Goal: Task Accomplishment & Management: Manage account settings

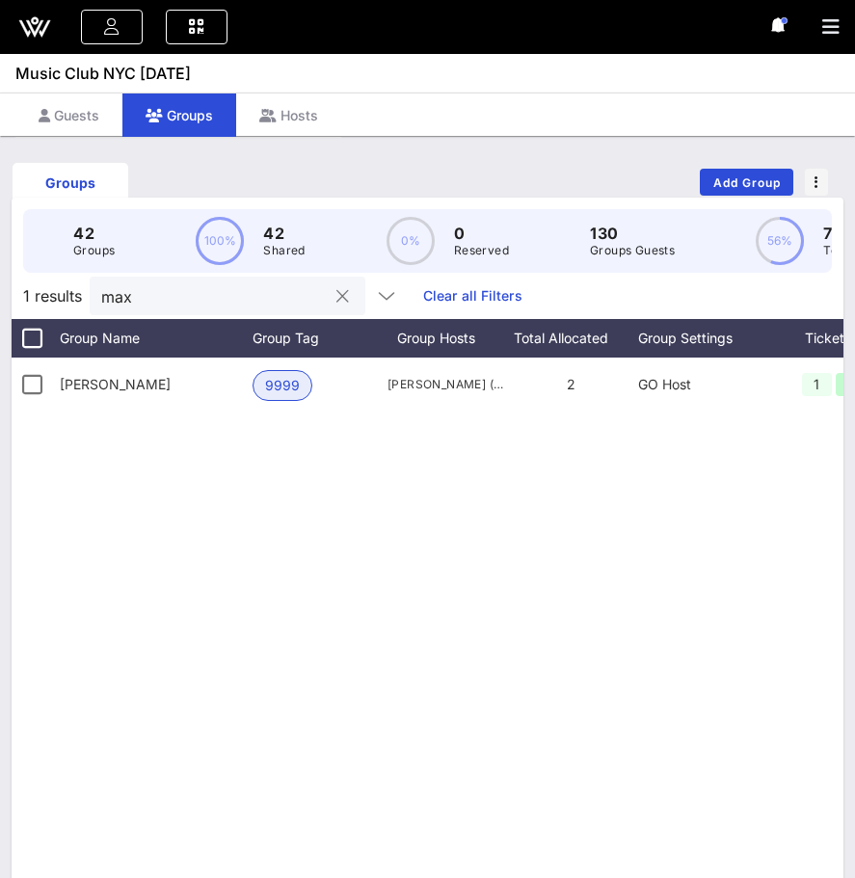
click at [207, 290] on input "max" at bounding box center [214, 295] width 226 height 25
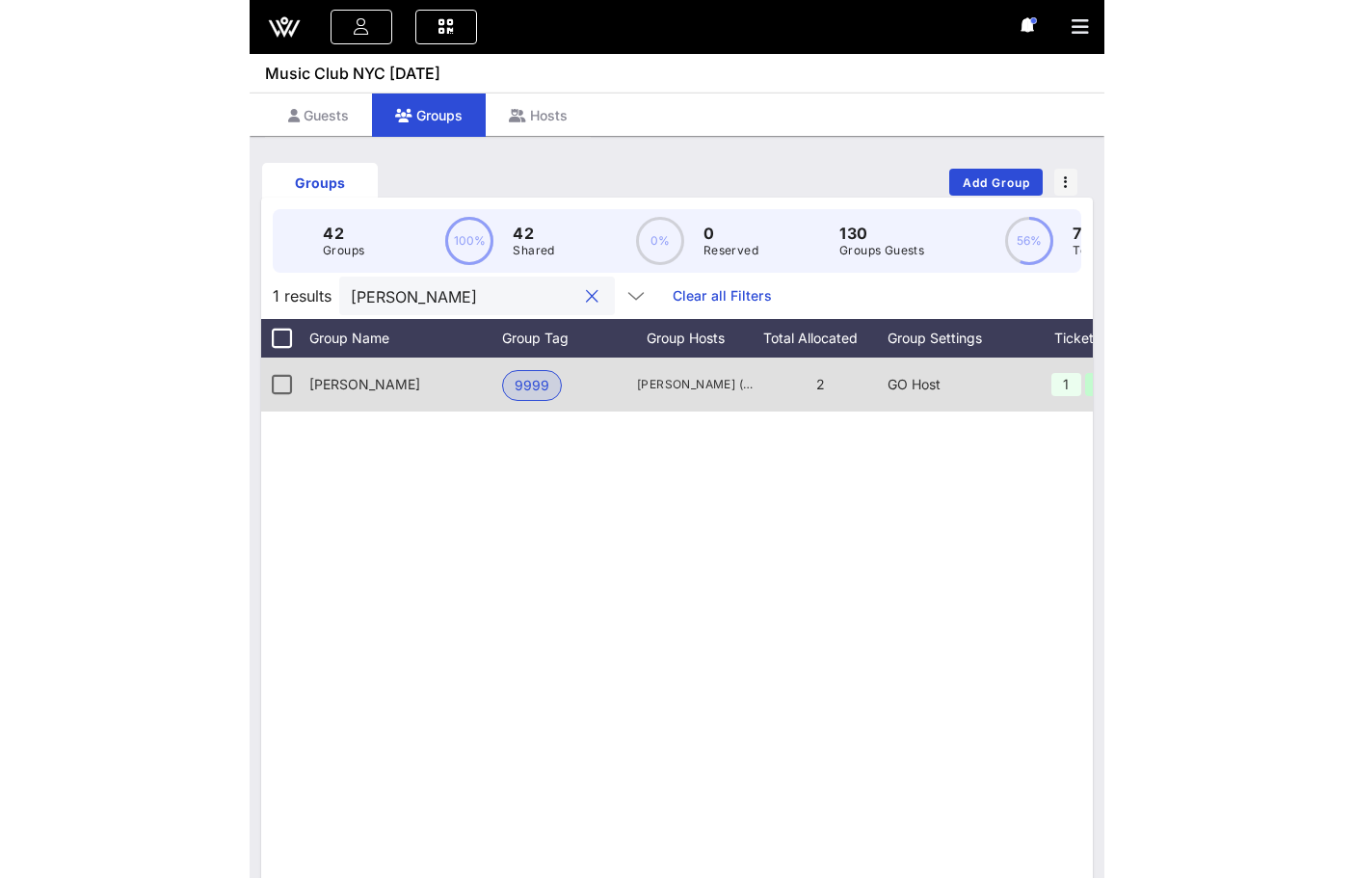
scroll to position [0, 248]
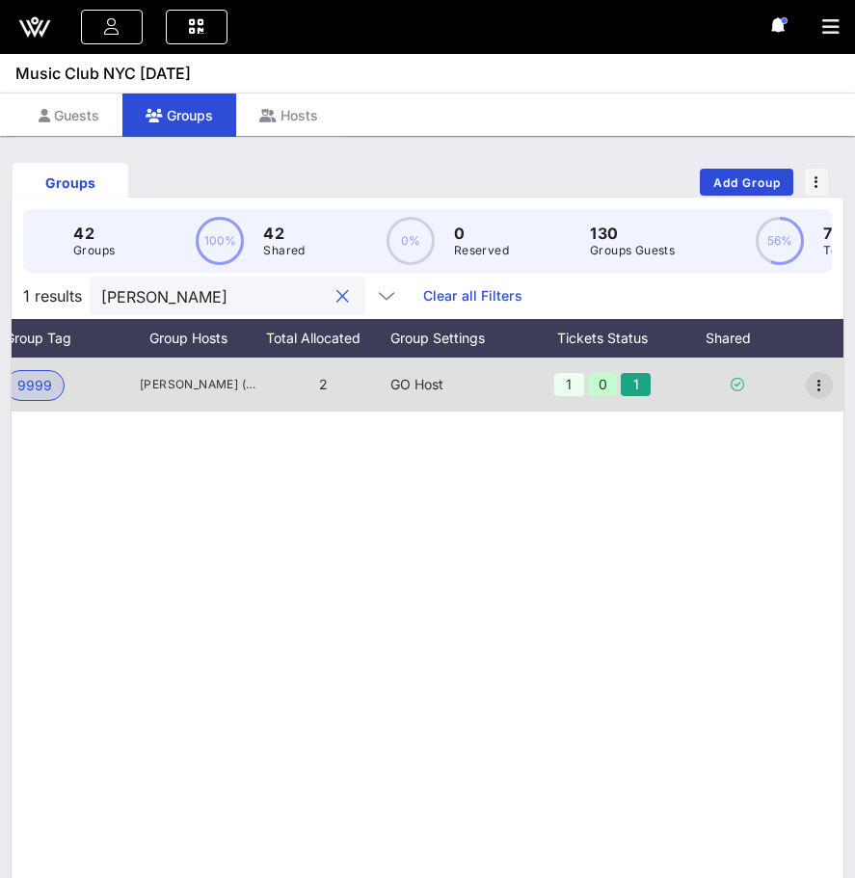
type input "[PERSON_NAME]"
click at [815, 384] on icon "button" at bounding box center [819, 385] width 23 height 23
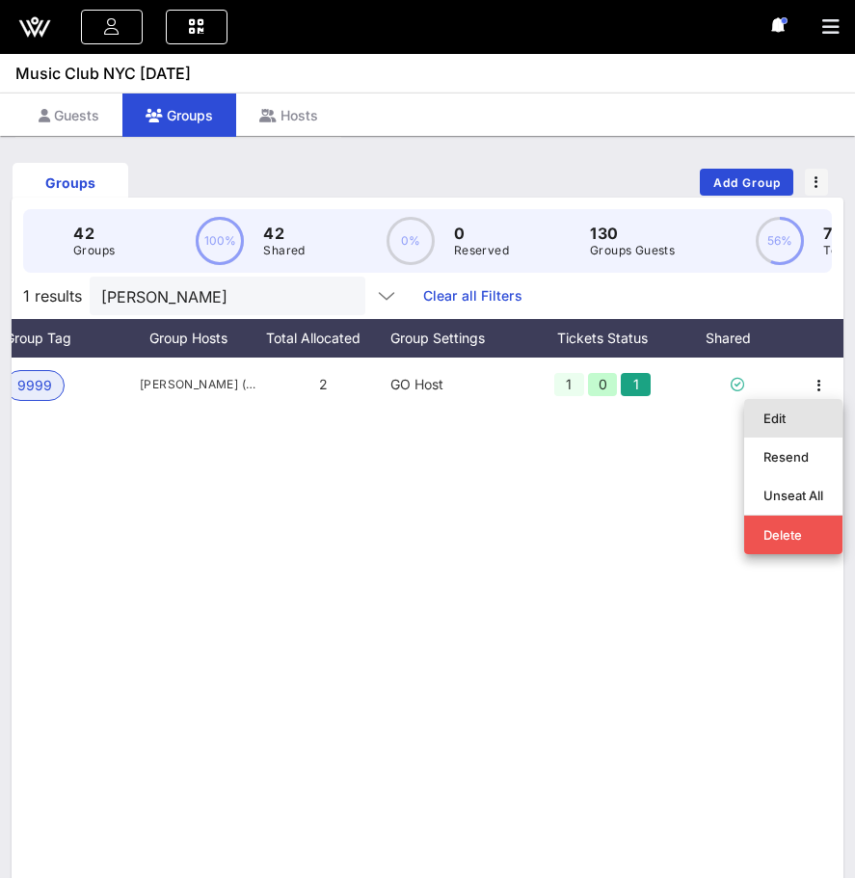
click at [811, 412] on div "Edit" at bounding box center [793, 418] width 60 height 15
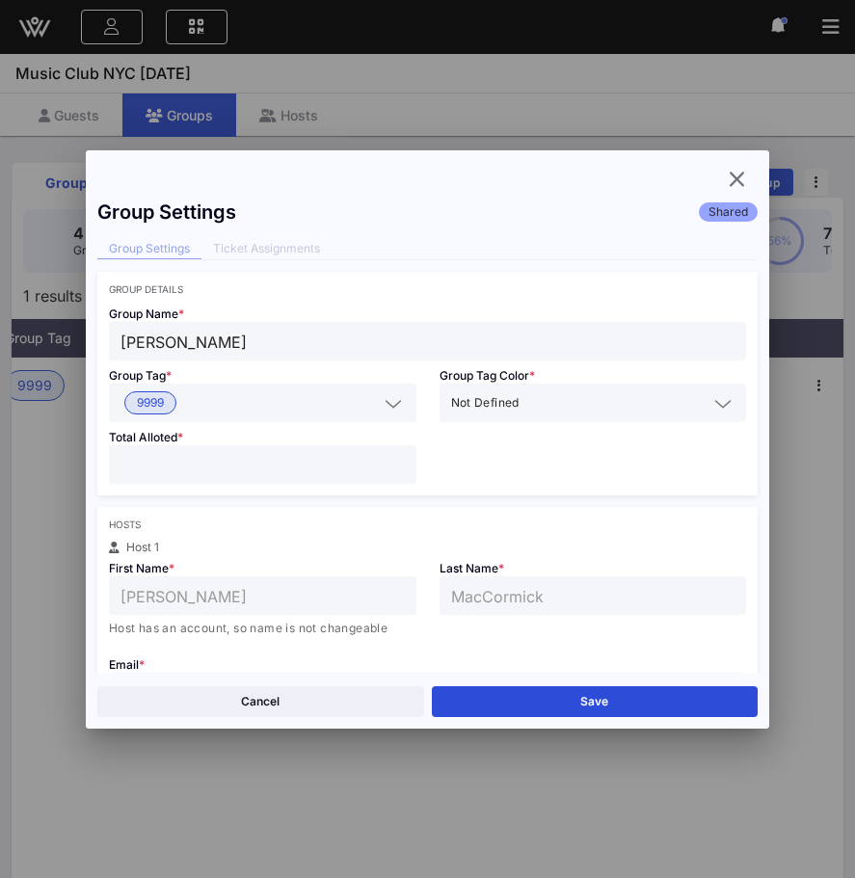
click at [399, 459] on input "*" at bounding box center [262, 464] width 284 height 25
type input "*"
click at [399, 459] on input "*" at bounding box center [262, 464] width 284 height 25
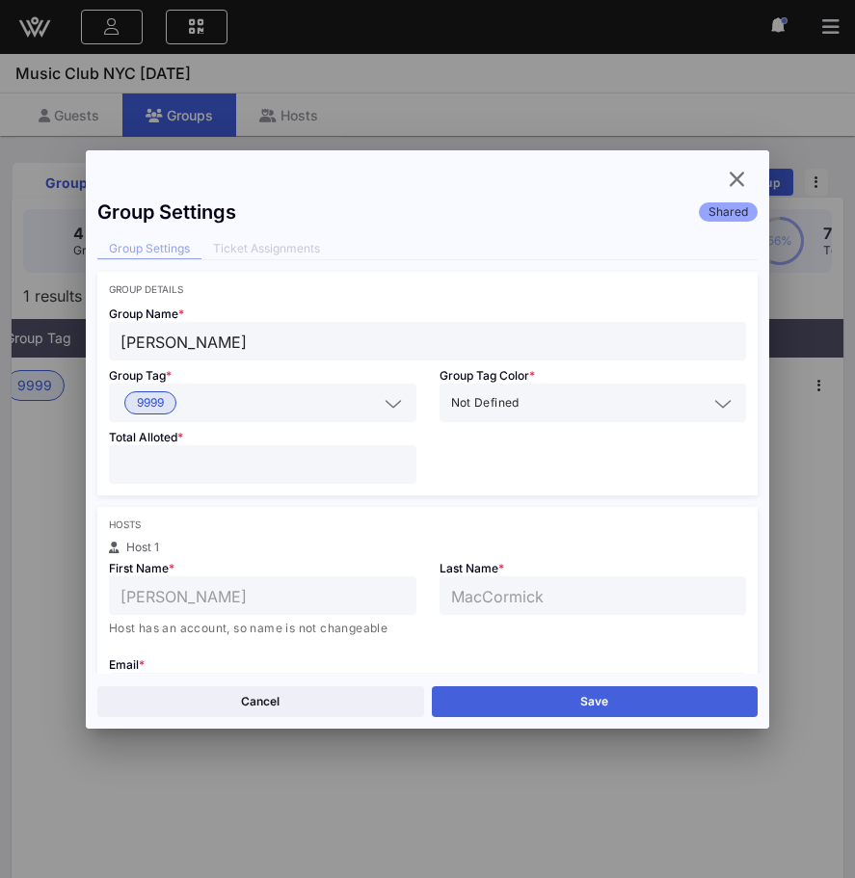
click at [539, 706] on button "Save" at bounding box center [595, 701] width 327 height 31
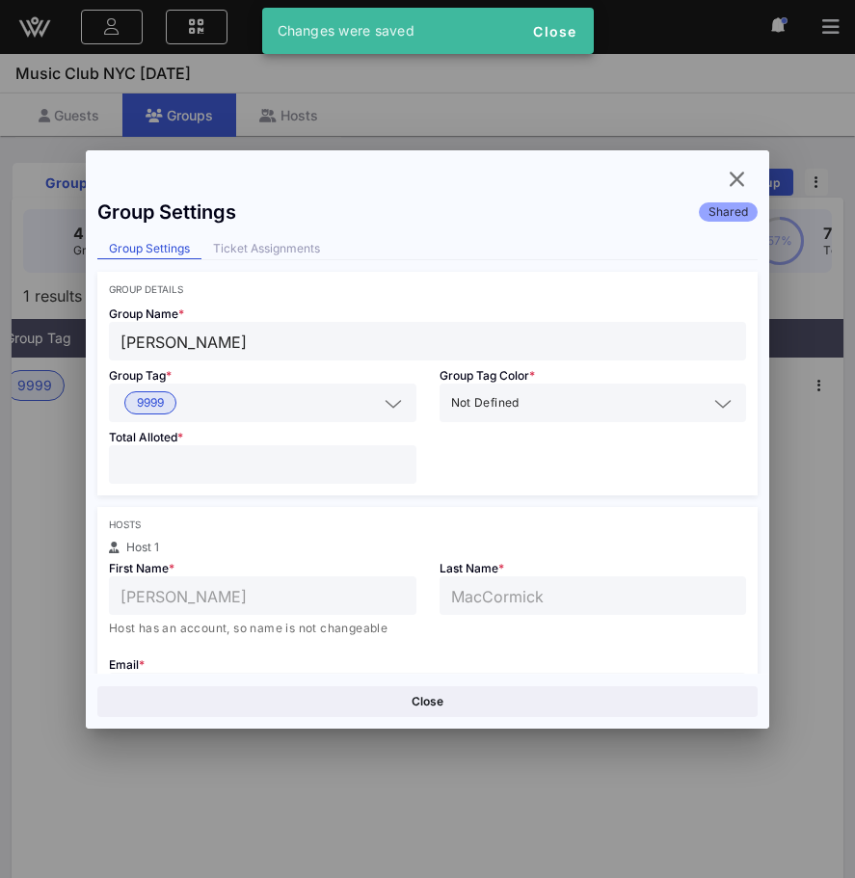
click at [745, 195] on div "Group Settings Shared Group Settings Ticket Assignments Group Details Group Nam…" at bounding box center [428, 431] width 684 height 485
click at [741, 184] on icon "button" at bounding box center [736, 179] width 23 height 23
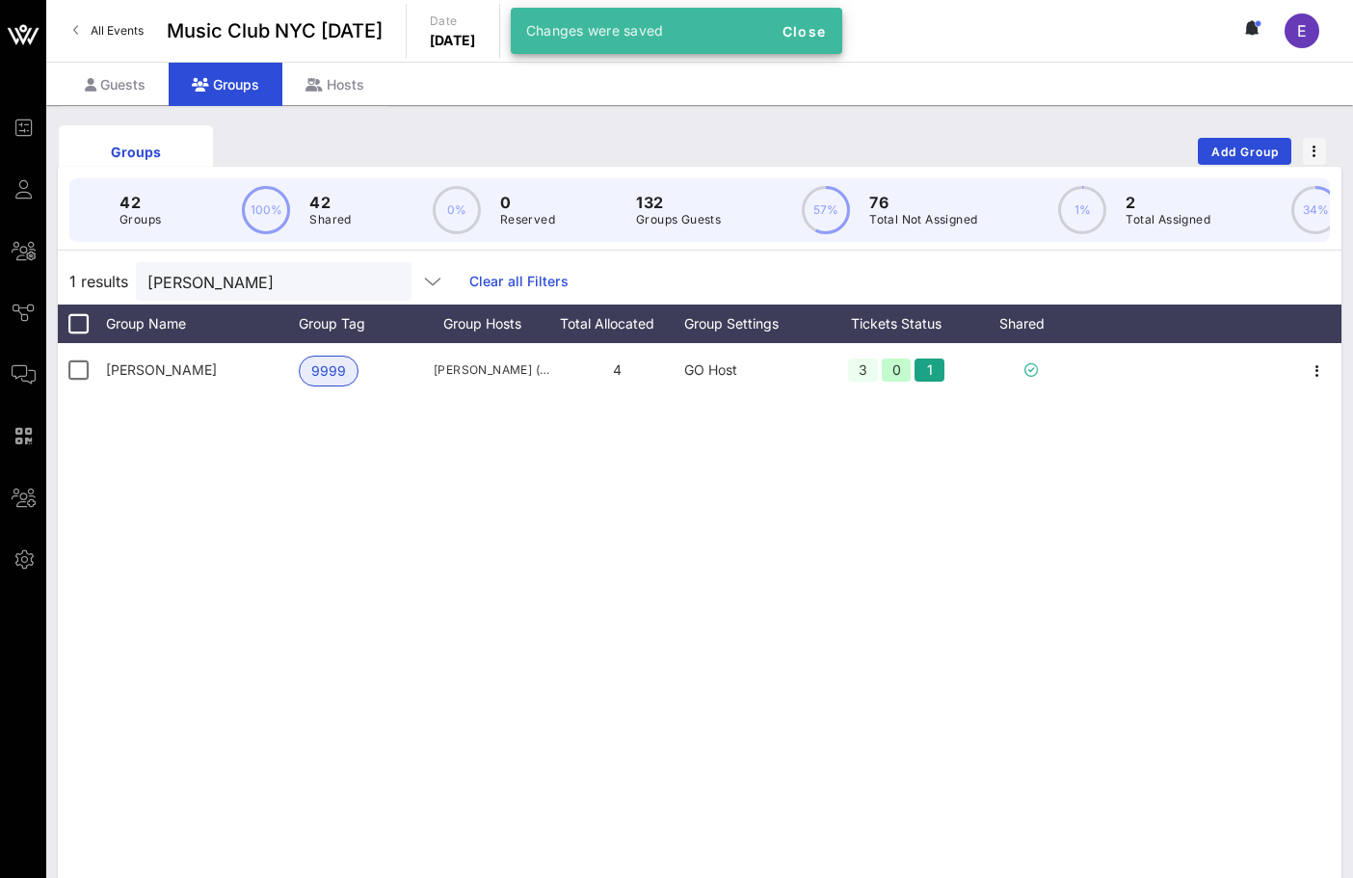
scroll to position [0, 0]
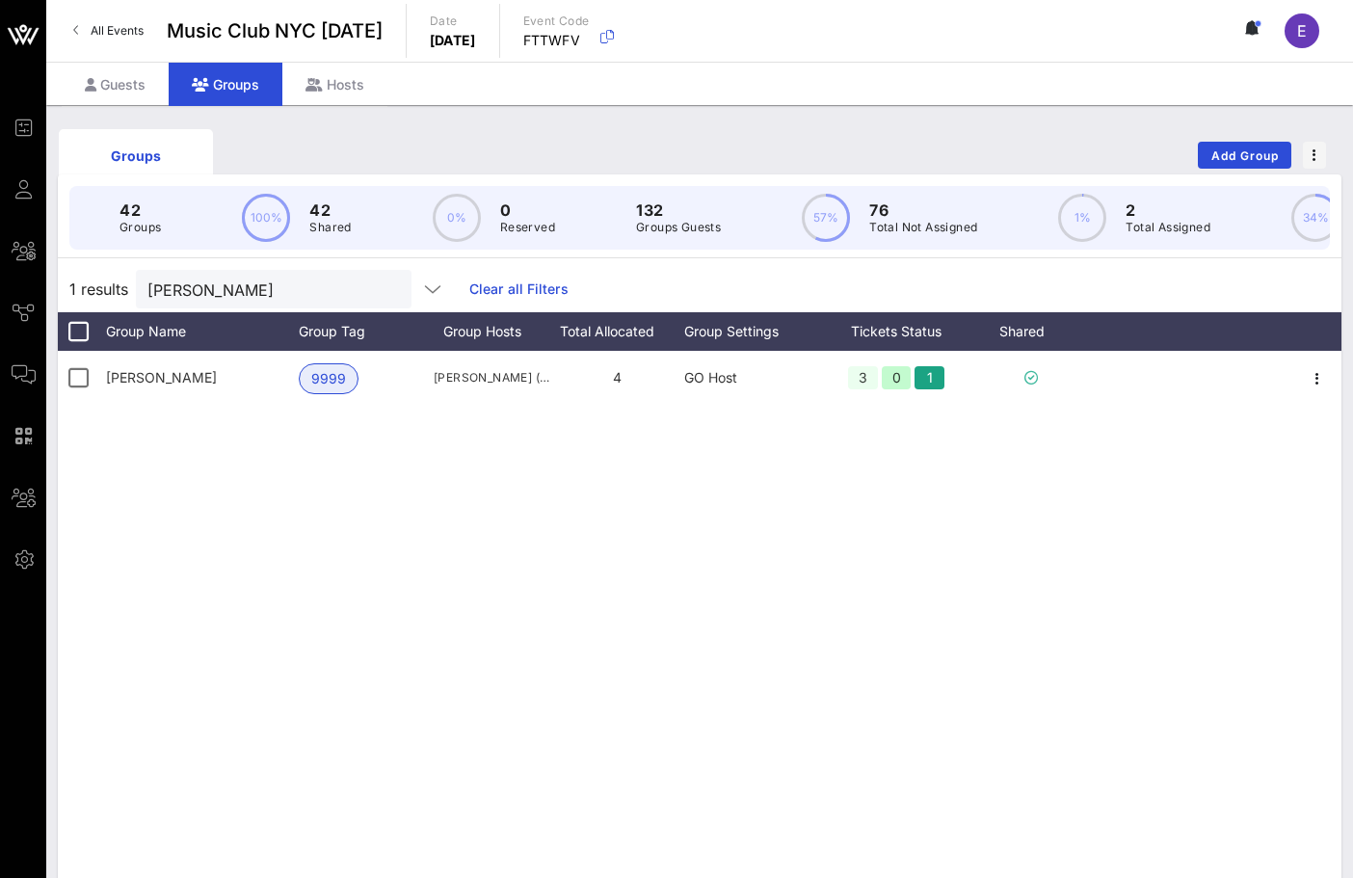
click at [120, 33] on span "All Events" at bounding box center [117, 30] width 53 height 14
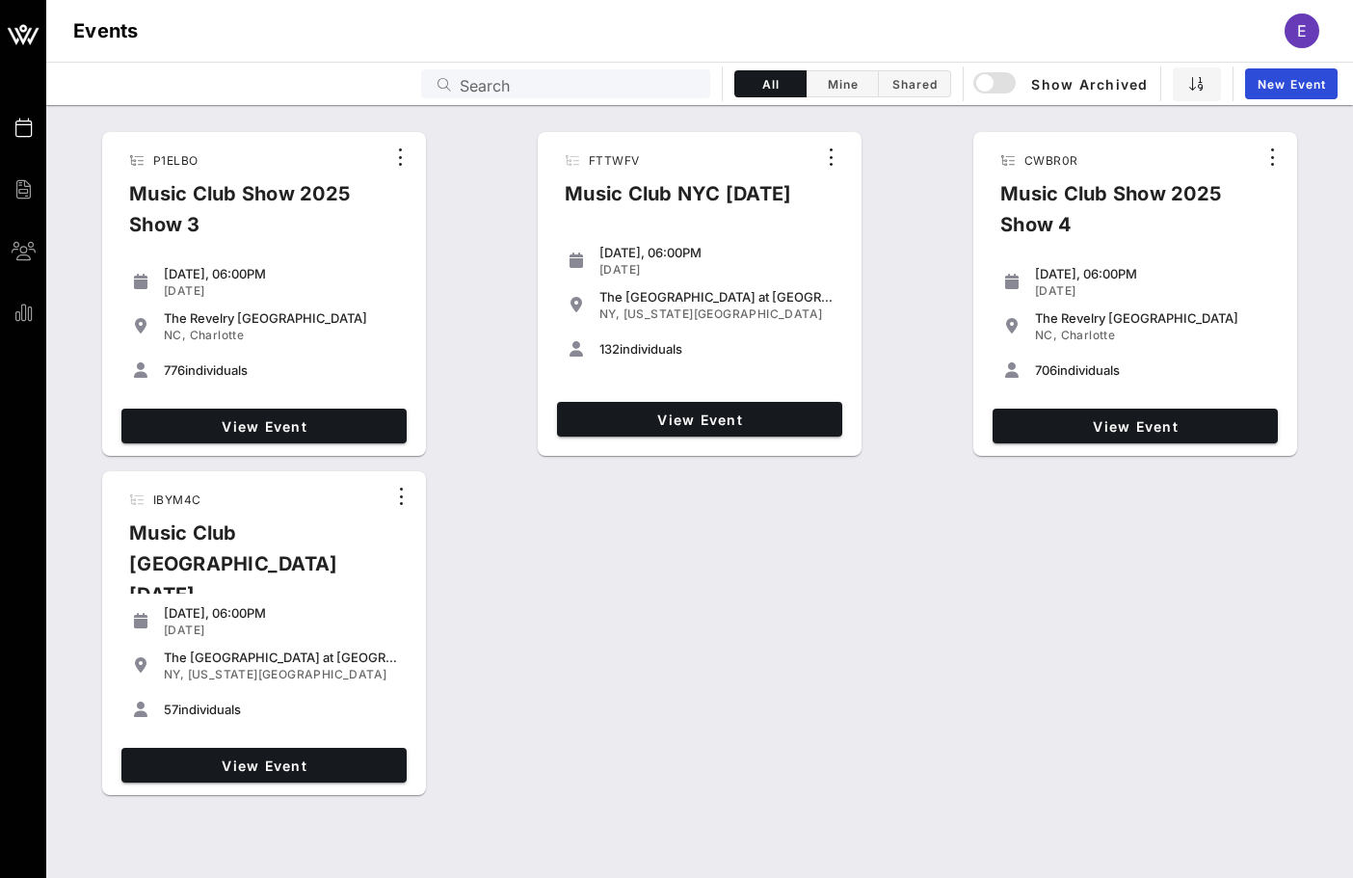
click at [627, 399] on div "View Event" at bounding box center [699, 419] width 301 height 50
click at [626, 412] on span "View Event" at bounding box center [700, 420] width 270 height 16
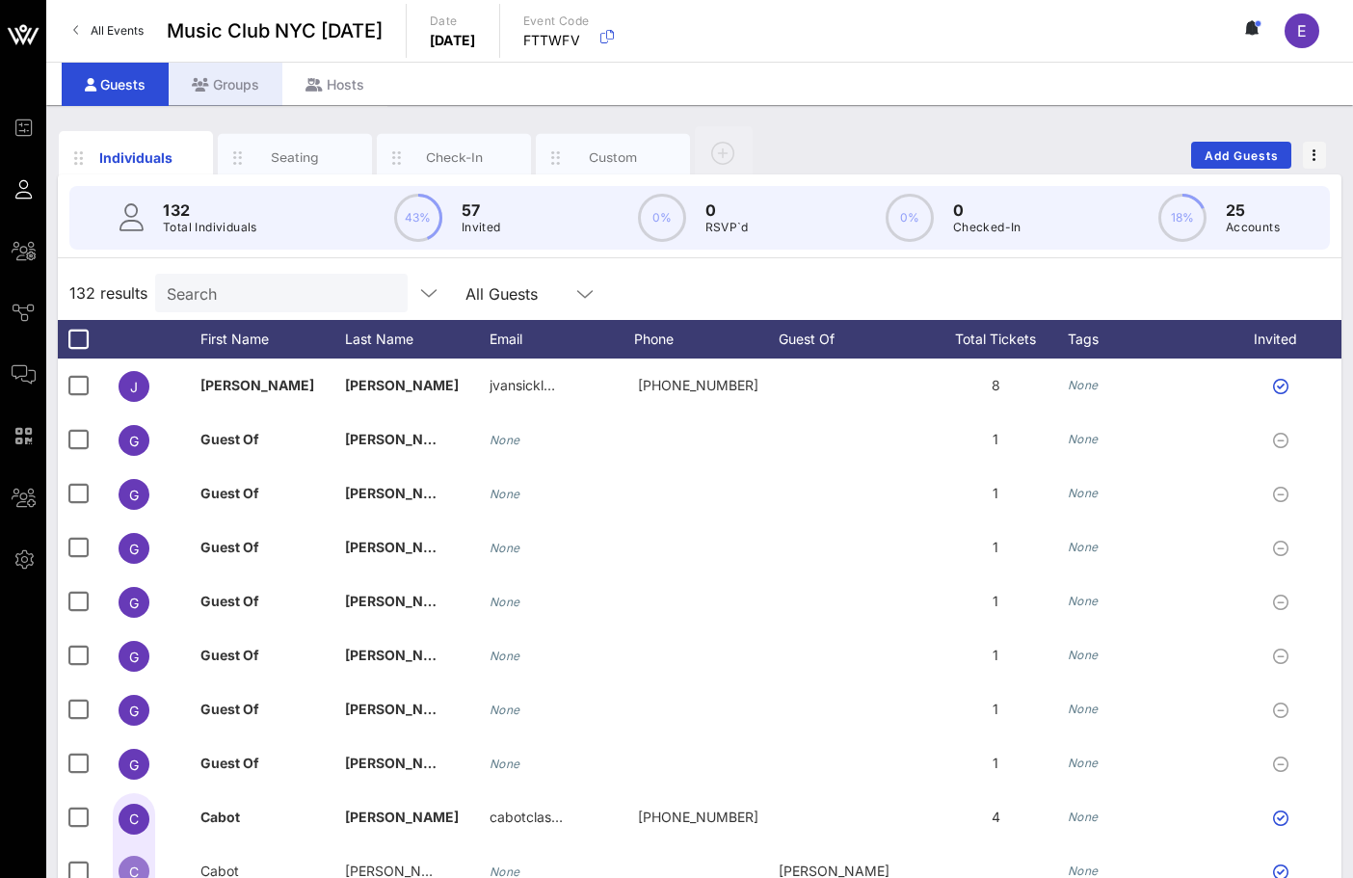
click at [227, 91] on div "Groups" at bounding box center [226, 84] width 114 height 43
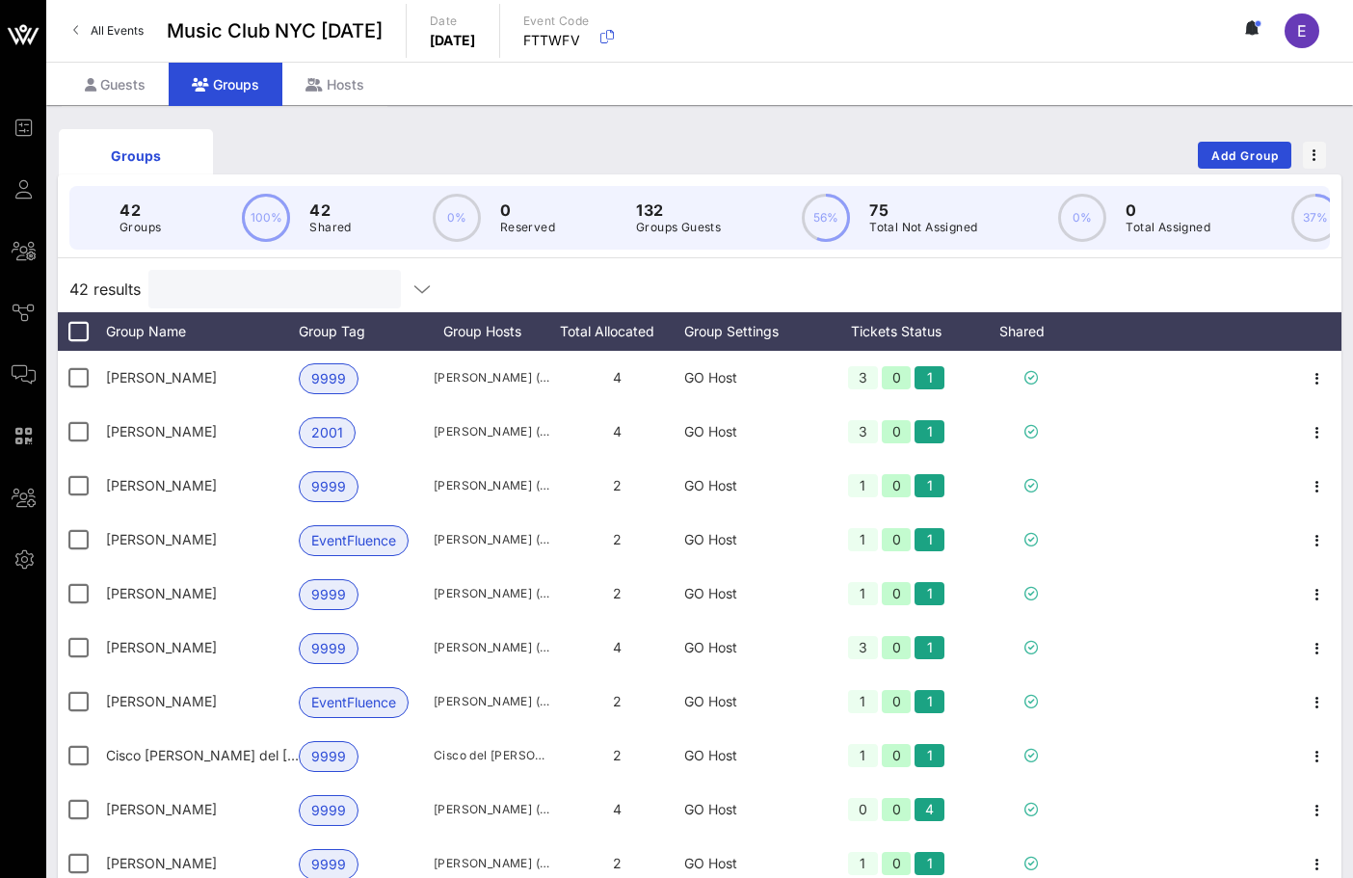
click at [261, 297] on input "text" at bounding box center [273, 289] width 226 height 25
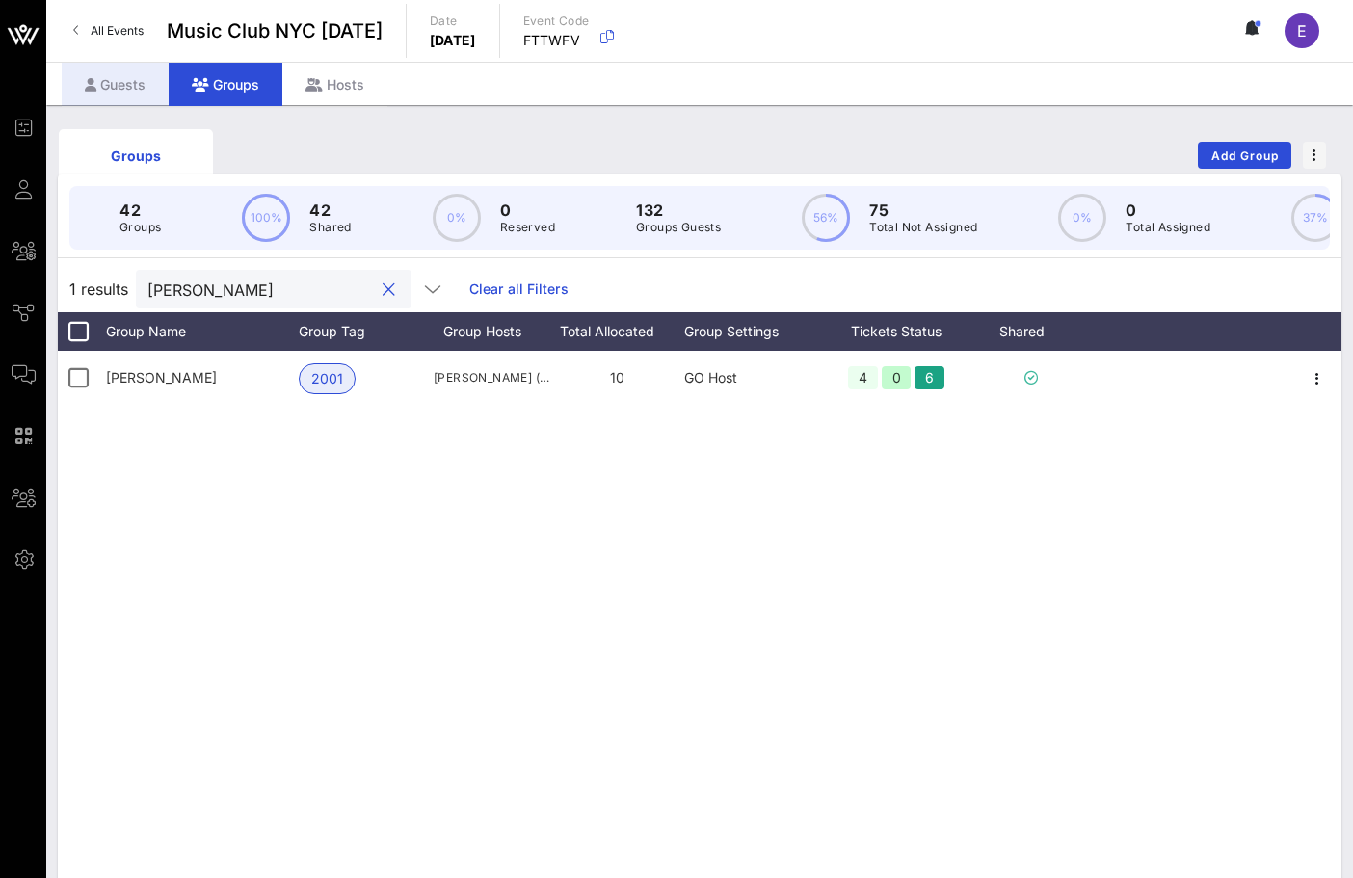
type input "[PERSON_NAME]"
click at [139, 87] on div "Guests" at bounding box center [115, 84] width 107 height 43
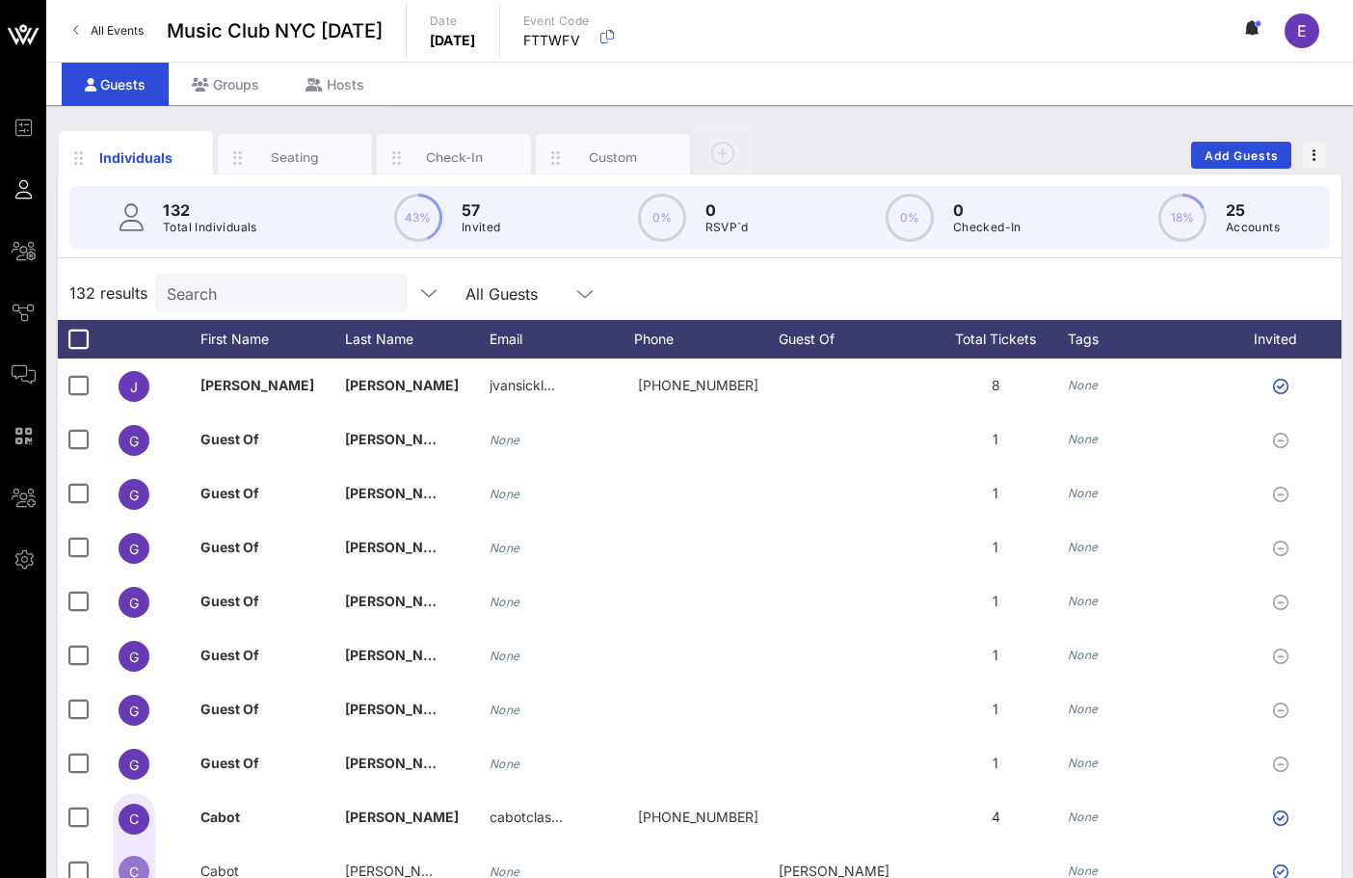
click at [198, 270] on div "132 results Search All Guests" at bounding box center [700, 293] width 1284 height 54
click at [198, 282] on input "Search" at bounding box center [280, 292] width 226 height 25
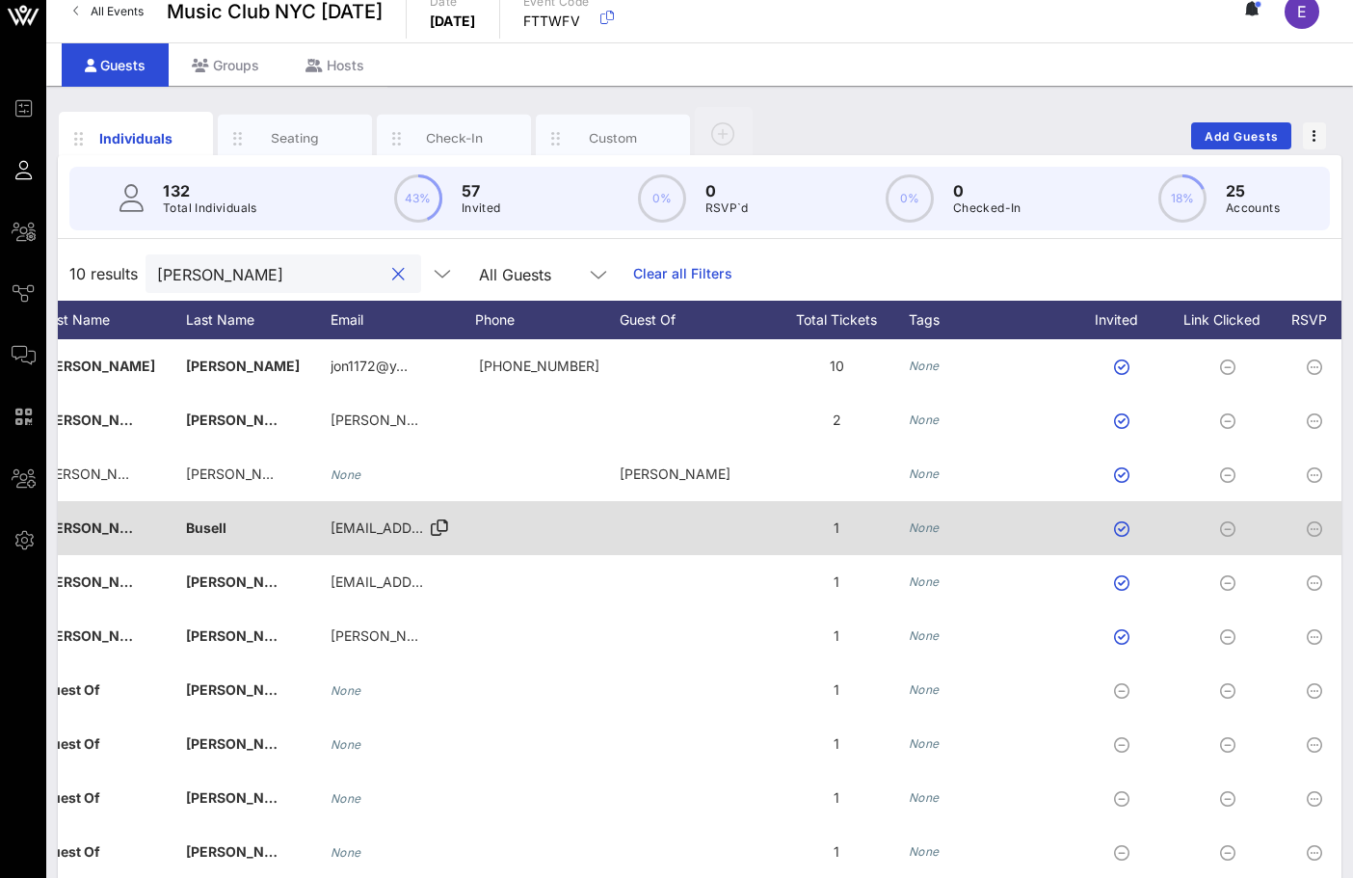
scroll to position [0, 122]
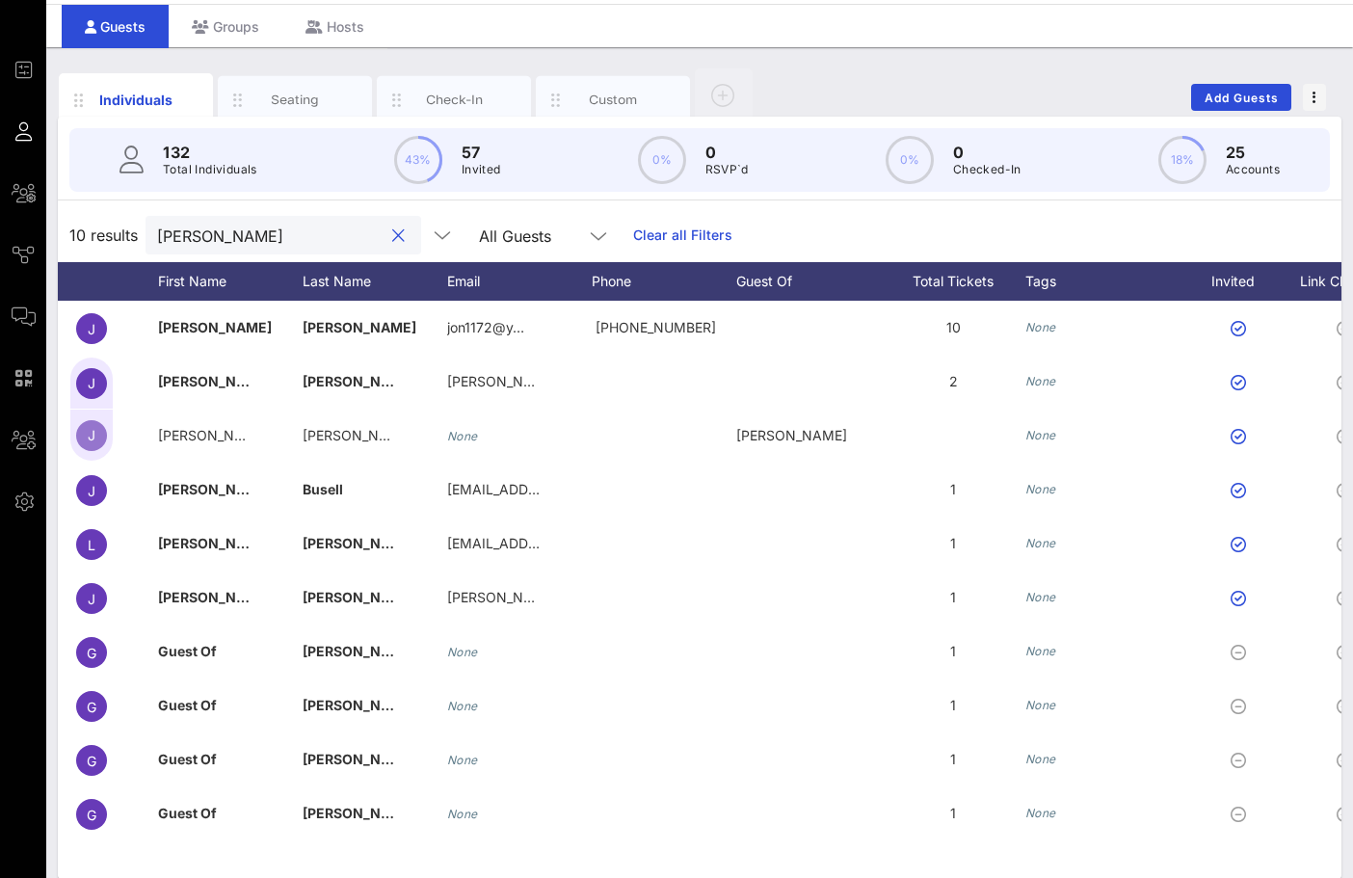
type input "[PERSON_NAME]"
